Goal: Check status: Check status

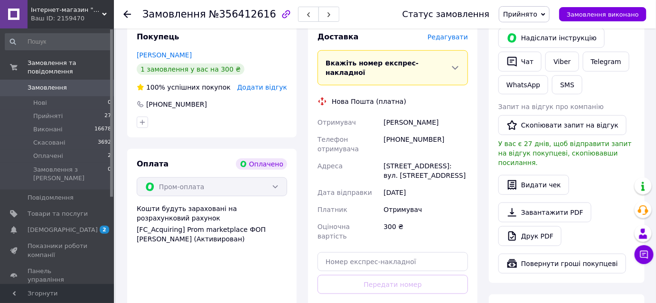
scroll to position [259, 0]
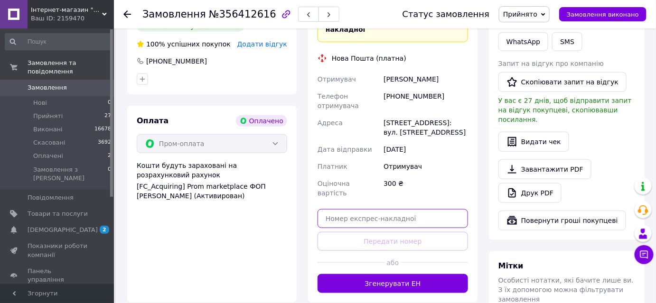
click at [368, 209] on input "text" at bounding box center [392, 218] width 150 height 19
paste input "20451225017017"
type input "20451225017017"
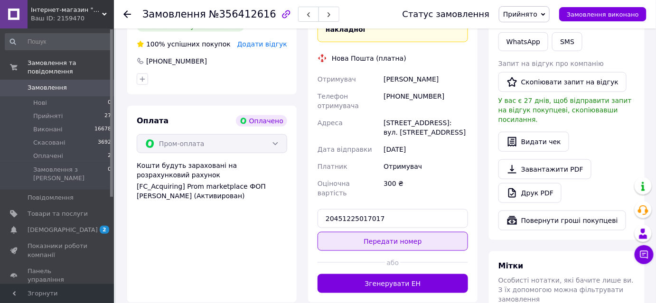
click at [387, 232] on button "Передати номер" at bounding box center [392, 241] width 150 height 19
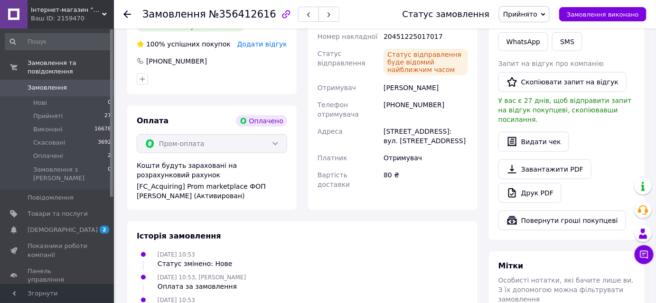
scroll to position [172, 0]
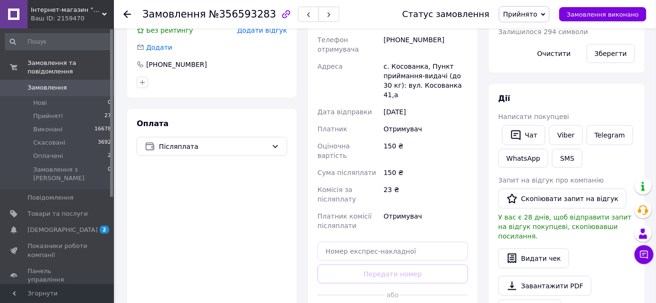
scroll to position [302, 0]
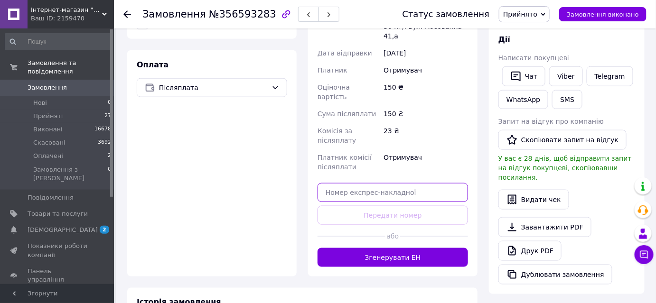
click at [387, 183] on input "text" at bounding box center [392, 192] width 150 height 19
paste input "20451225018473"
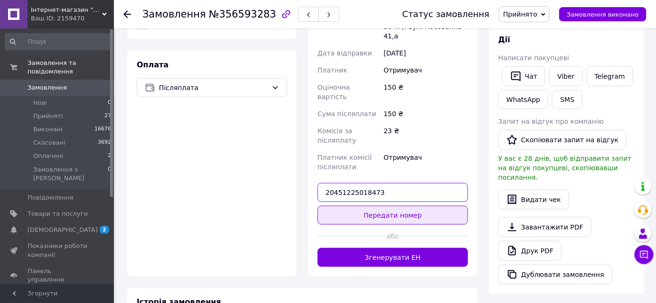
type input "20451225018473"
click at [388, 206] on button "Передати номер" at bounding box center [392, 215] width 150 height 19
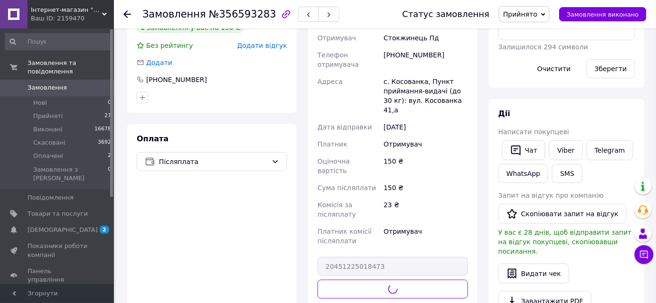
scroll to position [129, 0]
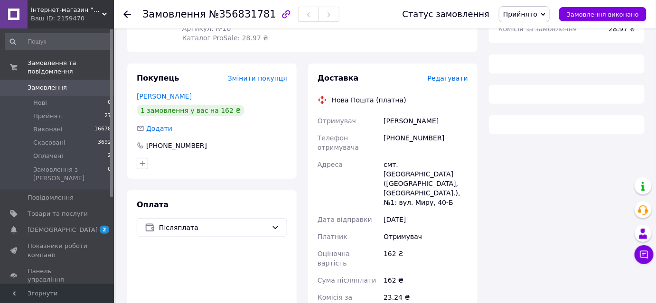
scroll to position [249, 0]
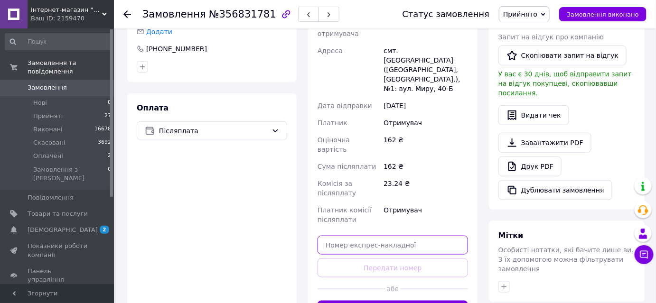
drag, startPoint x: 388, startPoint y: 223, endPoint x: 387, endPoint y: 231, distance: 7.6
click at [387, 236] on input "text" at bounding box center [392, 245] width 150 height 19
paste input "20451225019880"
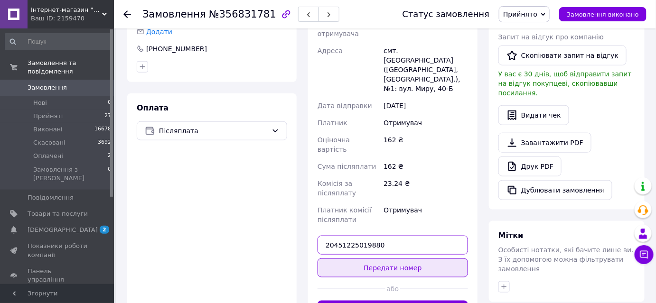
type input "20451225019880"
click at [393, 259] on button "Передати номер" at bounding box center [392, 268] width 150 height 19
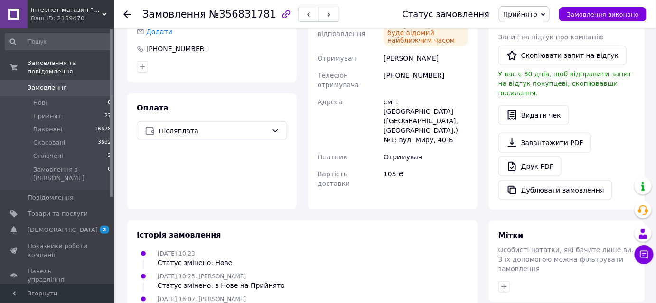
scroll to position [163, 0]
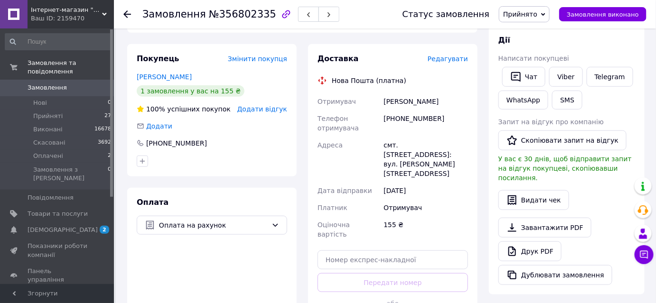
scroll to position [215, 0]
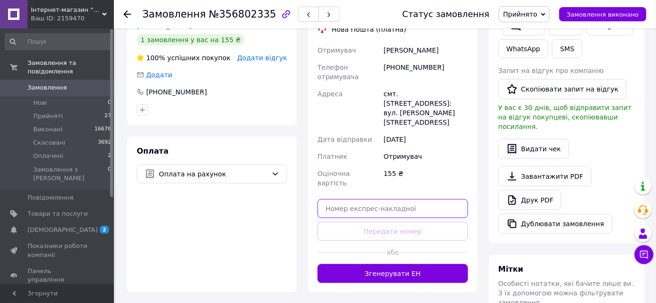
click at [390, 199] on input "text" at bounding box center [392, 208] width 150 height 19
paste input "20451225021132"
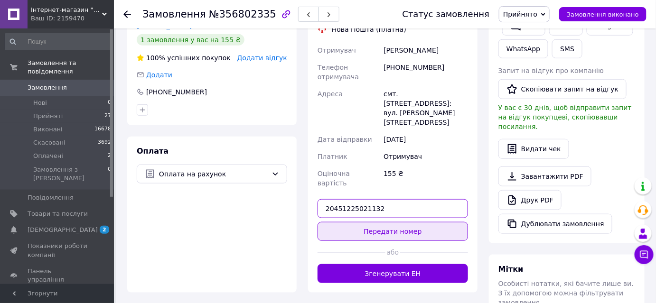
type input "20451225021132"
click at [395, 222] on button "Передати номер" at bounding box center [392, 231] width 150 height 19
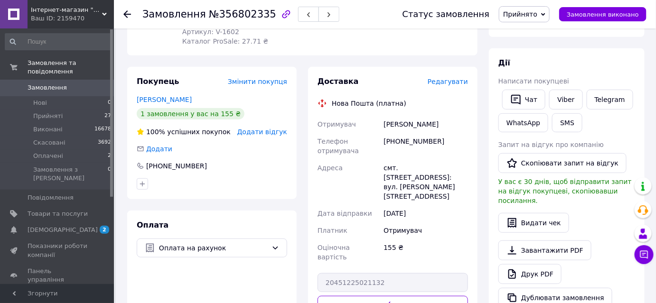
scroll to position [43, 0]
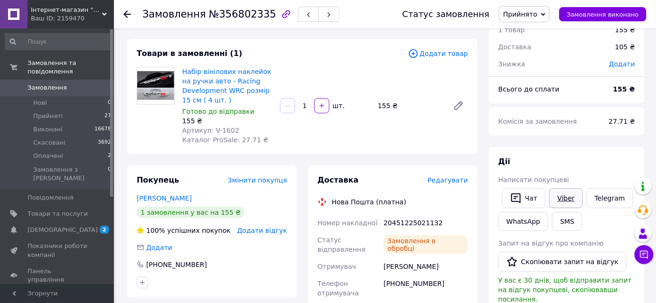
click at [563, 194] on link "Viber" at bounding box center [565, 198] width 33 height 20
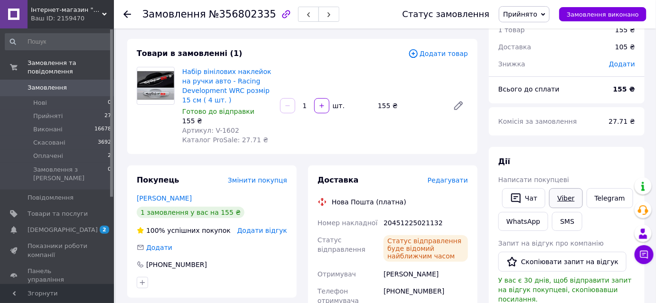
click at [560, 194] on link "Viber" at bounding box center [565, 198] width 33 height 20
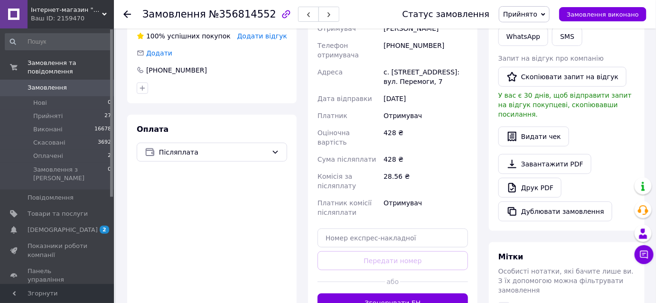
scroll to position [326, 0]
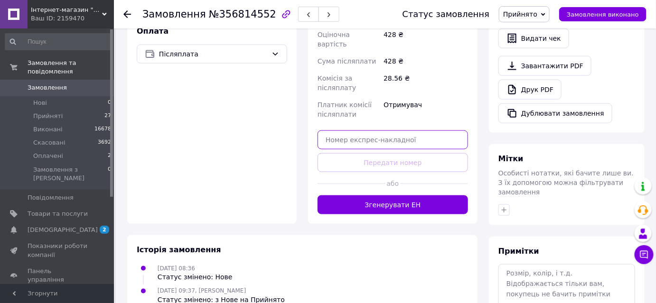
click at [382, 130] on input "text" at bounding box center [392, 139] width 150 height 19
paste input "20451225023205"
type input "20451225023205"
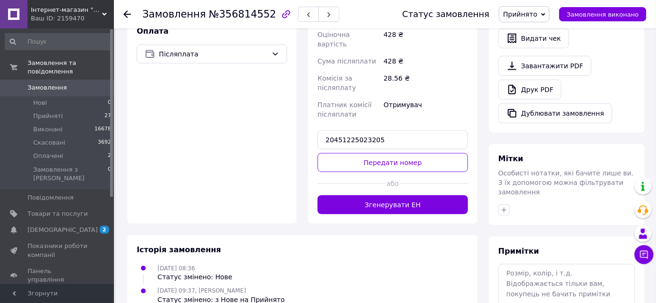
click at [389, 153] on button "Передати номер" at bounding box center [392, 162] width 150 height 19
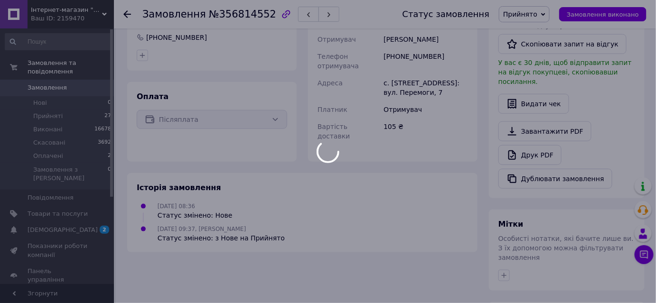
scroll to position [196, 0]
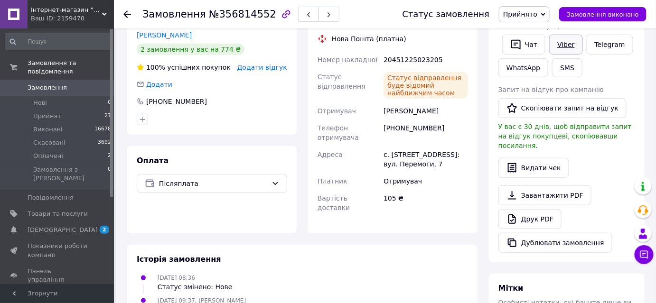
click at [560, 44] on link "Viber" at bounding box center [565, 45] width 33 height 20
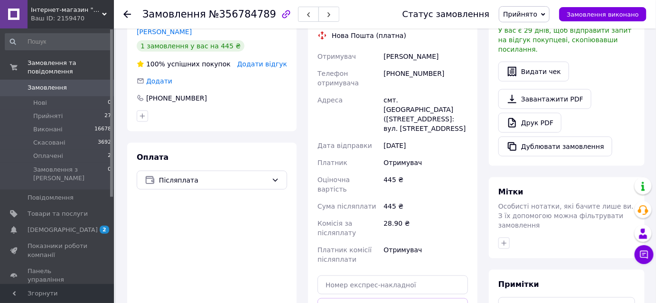
scroll to position [345, 0]
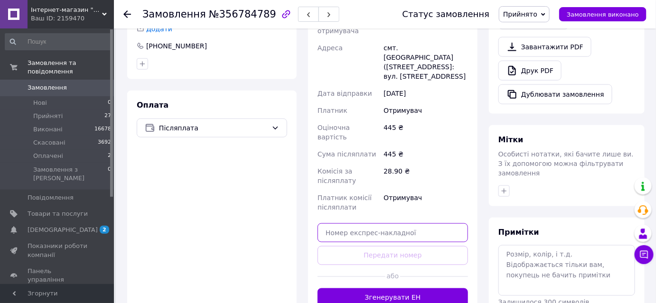
click at [383, 223] on input "text" at bounding box center [392, 232] width 150 height 19
paste input "20451225027965"
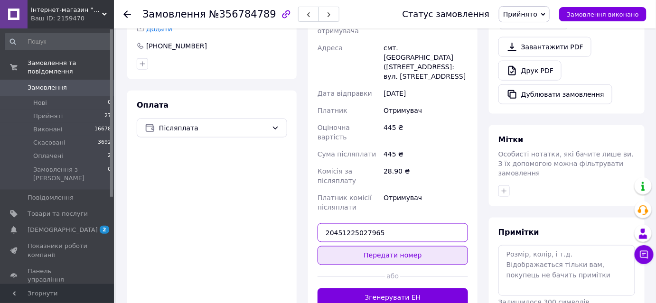
type input "20451225027965"
click at [400, 246] on button "Передати номер" at bounding box center [392, 255] width 150 height 19
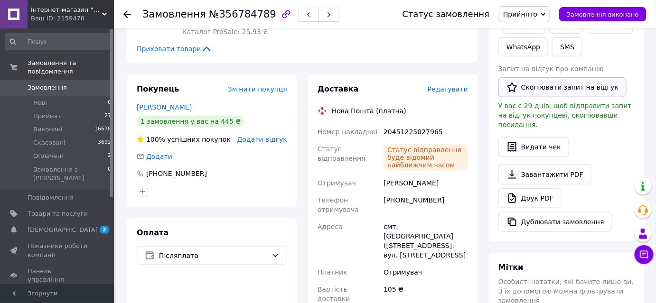
scroll to position [172, 0]
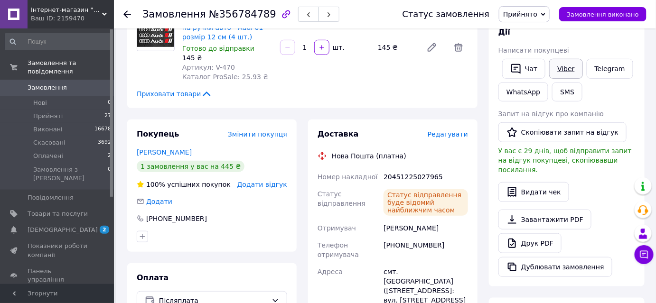
click at [559, 74] on link "Viber" at bounding box center [565, 69] width 33 height 20
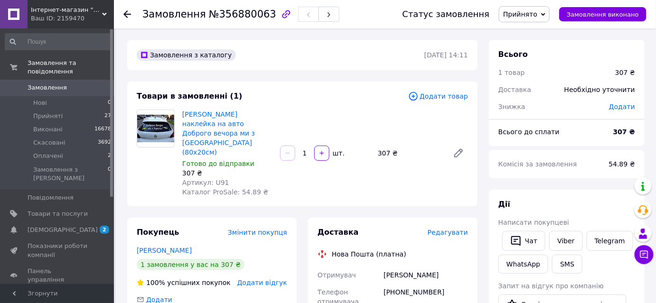
click at [56, 83] on span "Замовлення" at bounding box center [47, 87] width 39 height 9
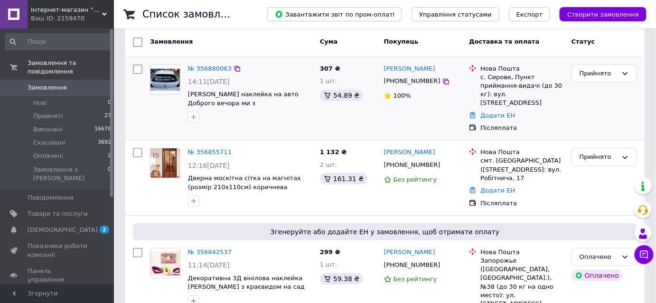
scroll to position [43, 0]
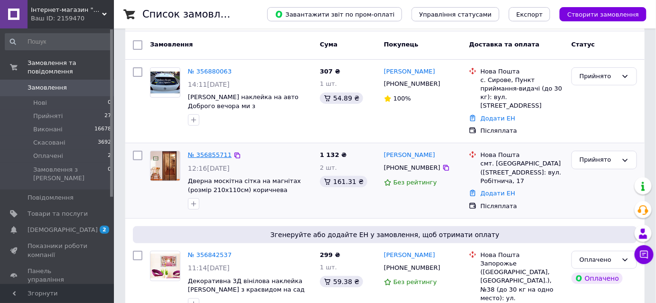
click at [206, 151] on link "№ 356855711" at bounding box center [210, 154] width 44 height 7
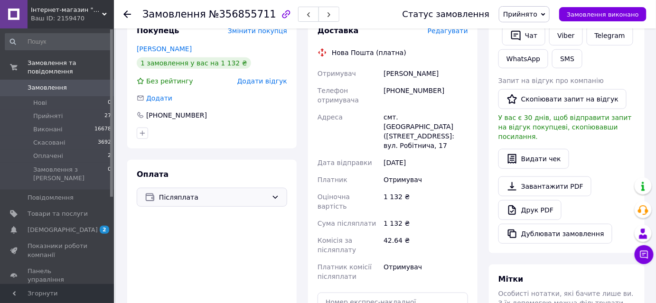
scroll to position [259, 0]
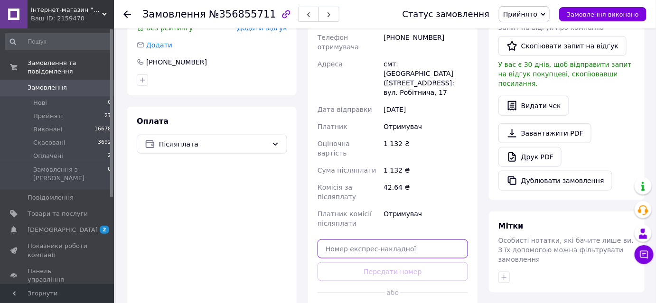
click at [372, 240] on input "text" at bounding box center [392, 249] width 150 height 19
paste input "20451225014572"
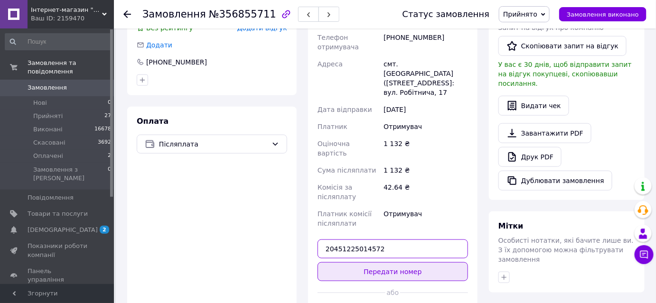
type input "20451225014572"
click at [378, 262] on button "Передати номер" at bounding box center [392, 271] width 150 height 19
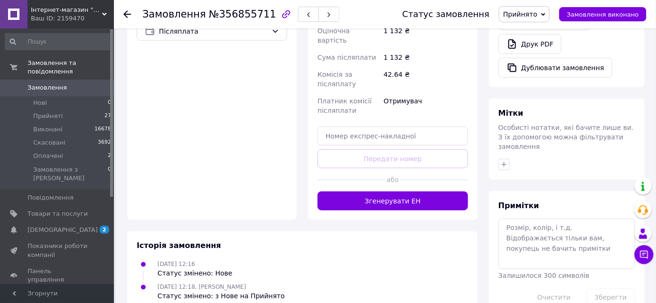
scroll to position [375, 0]
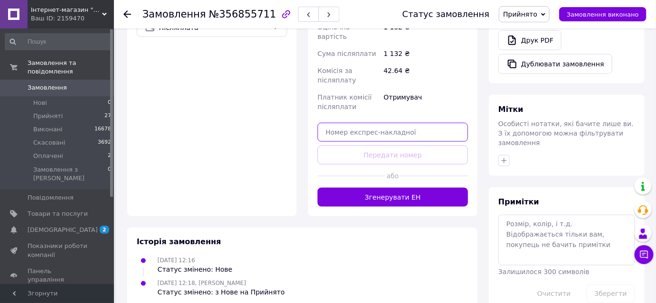
click at [372, 123] on input "text" at bounding box center [392, 132] width 150 height 19
paste input "20451225014572"
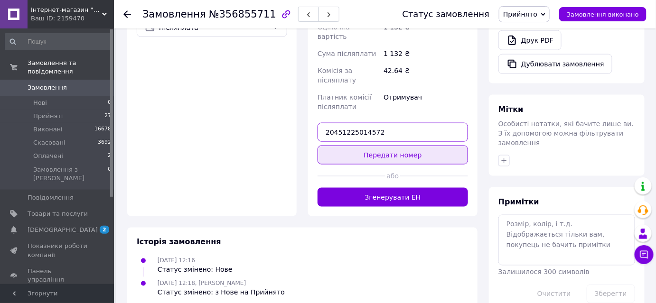
type input "20451225014572"
click at [385, 146] on button "Передати номер" at bounding box center [392, 155] width 150 height 19
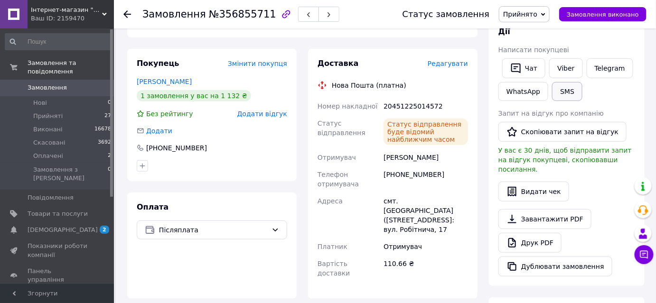
scroll to position [159, 0]
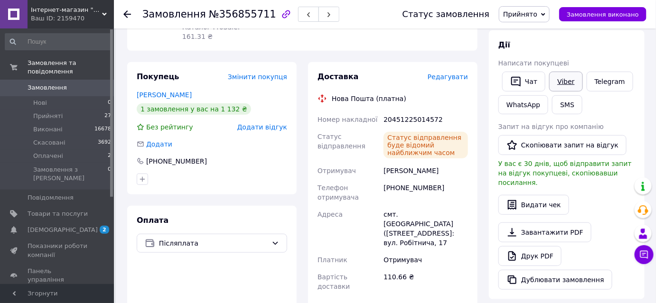
click at [565, 82] on link "Viber" at bounding box center [565, 82] width 33 height 20
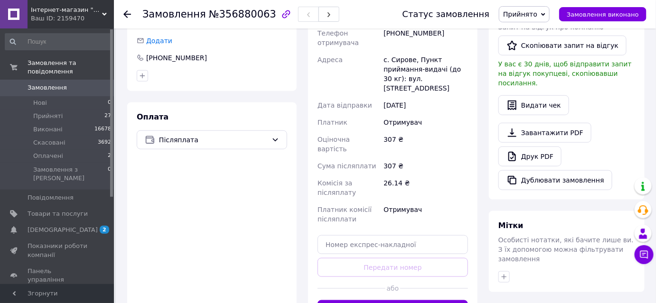
scroll to position [302, 0]
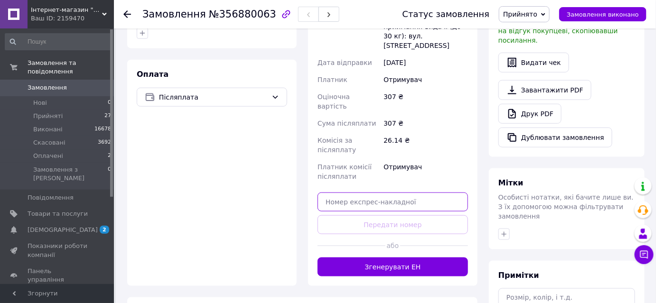
click at [370, 193] on input "text" at bounding box center [392, 202] width 150 height 19
paste input "20451225223928"
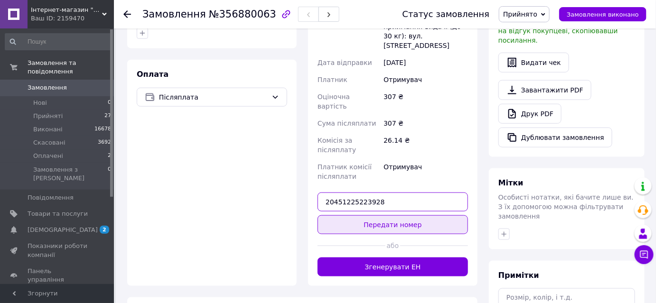
type input "20451225223928"
click at [406, 215] on button "Передати номер" at bounding box center [392, 224] width 150 height 19
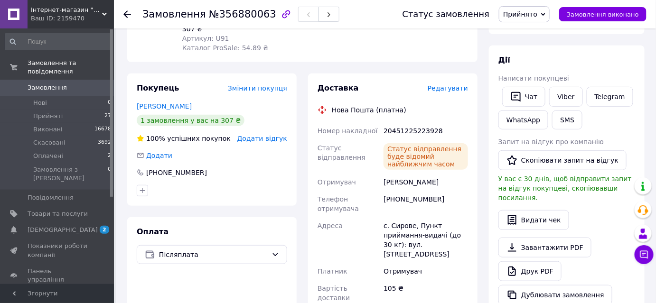
scroll to position [129, 0]
